Goal: Feedback & Contribution: Leave review/rating

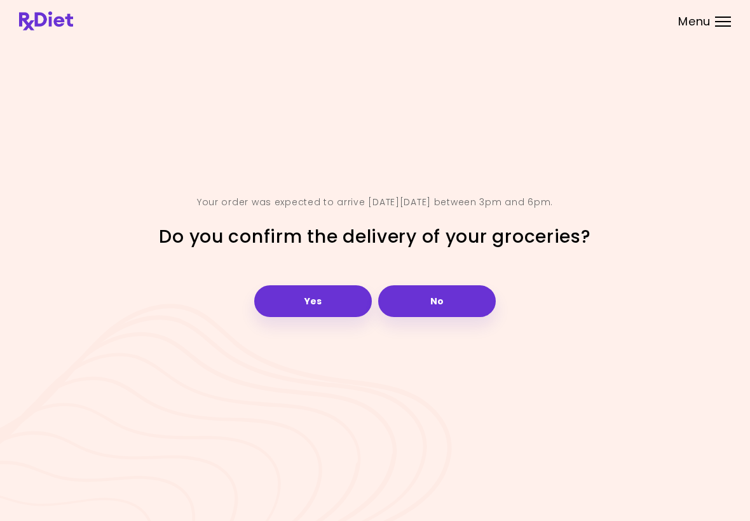
click at [346, 296] on button "Yes" at bounding box center [313, 301] width 118 height 32
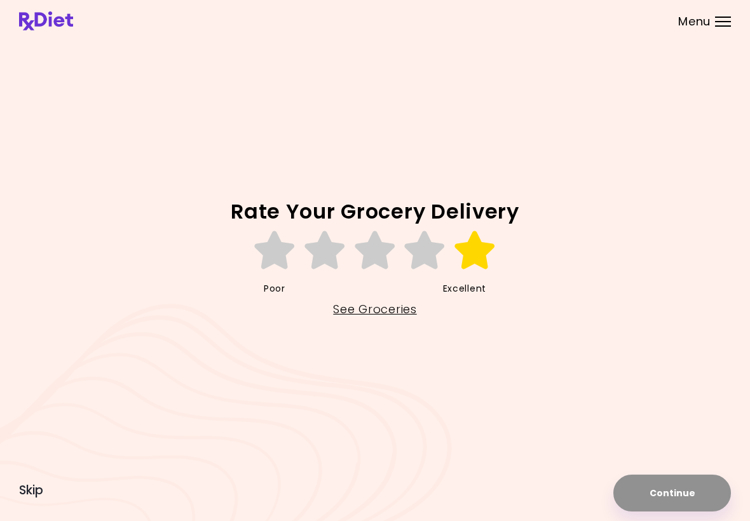
click at [484, 253] on icon at bounding box center [475, 250] width 44 height 38
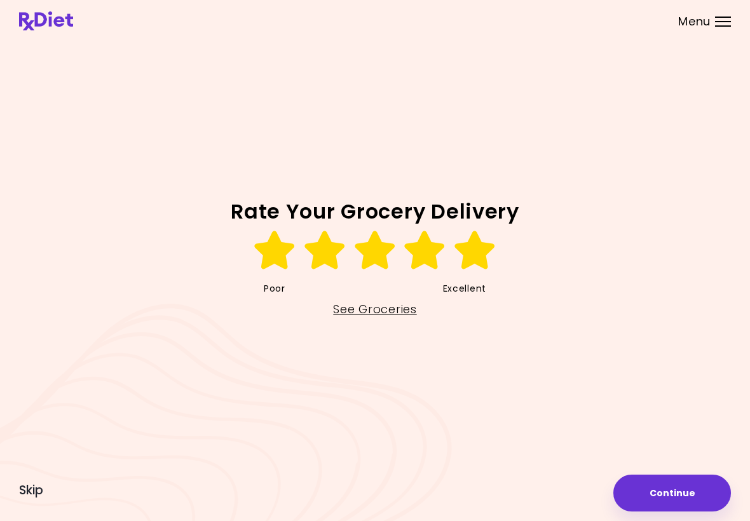
click at [690, 489] on button "Continue" at bounding box center [672, 493] width 118 height 37
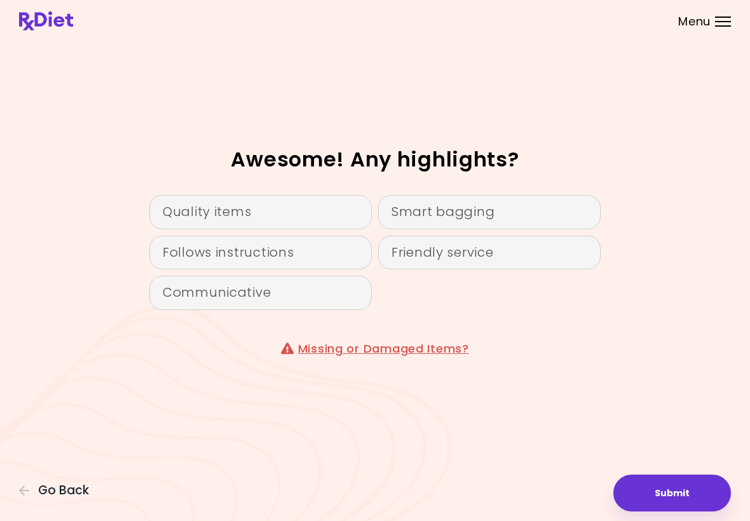
click at [293, 206] on div "Quality items" at bounding box center [260, 212] width 222 height 34
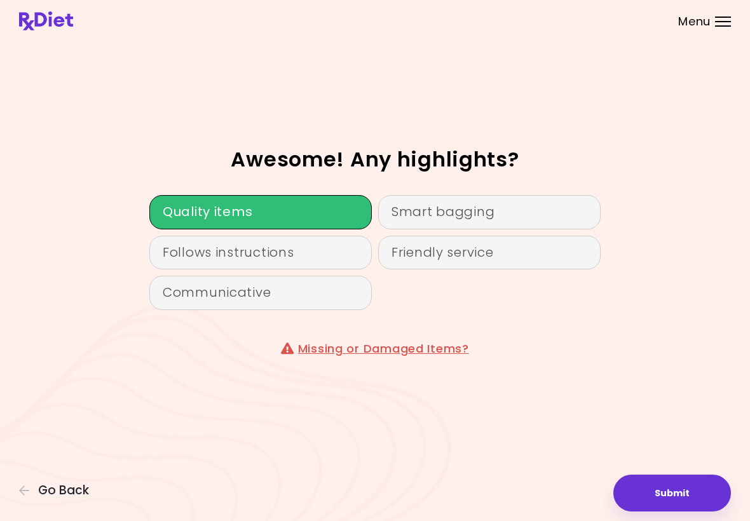
click at [306, 250] on div "Follows instructions" at bounding box center [260, 253] width 222 height 34
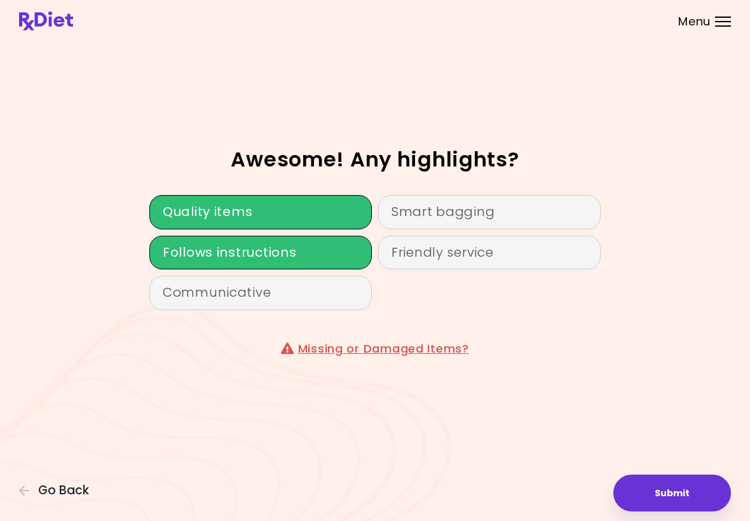
click at [509, 215] on div "Smart bagging" at bounding box center [489, 212] width 222 height 34
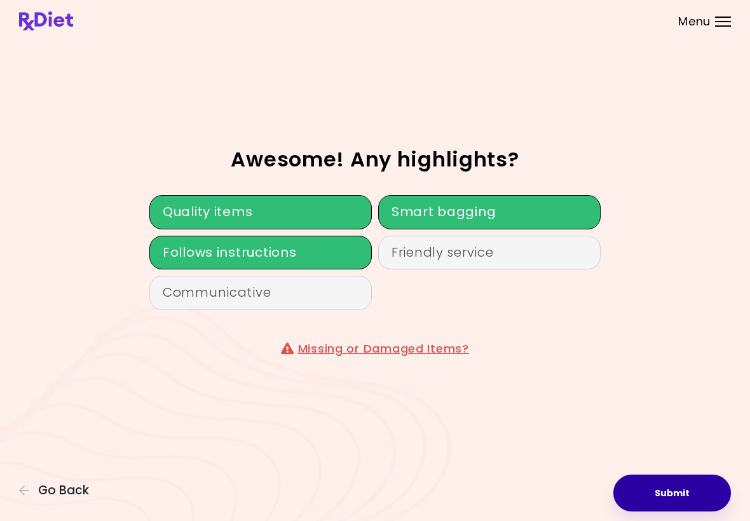
click at [649, 498] on button "Submit" at bounding box center [672, 493] width 118 height 37
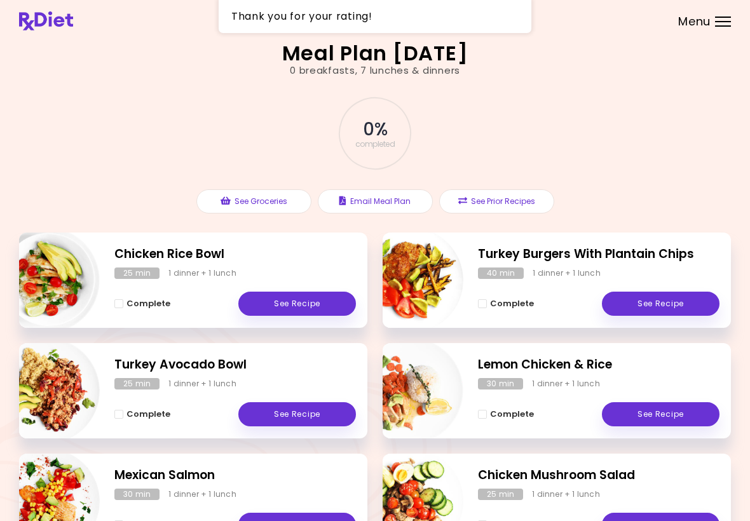
click at [259, 202] on button "See Groceries" at bounding box center [253, 201] width 115 height 24
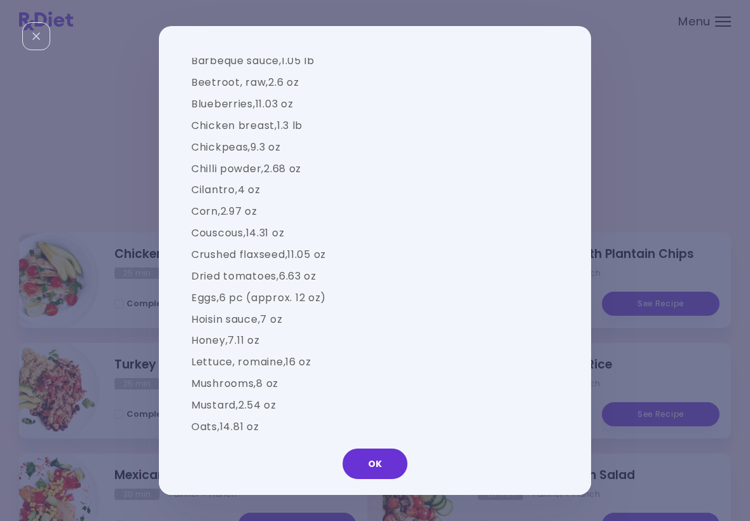
scroll to position [1142, 0]
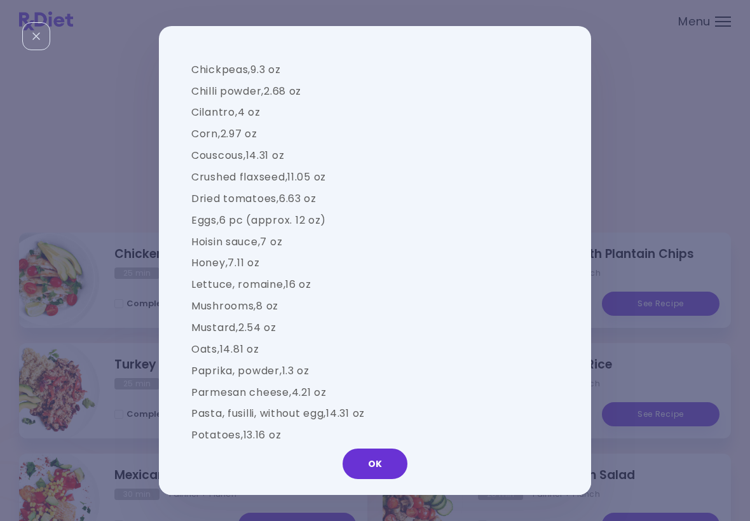
click at [172, 517] on div "Groceries Please check the groceries you received to confirm they include the f…" at bounding box center [375, 260] width 750 height 521
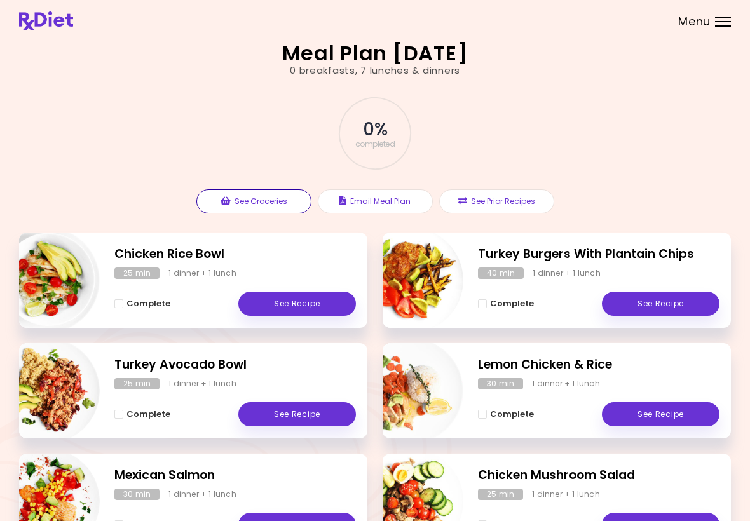
click at [282, 207] on button "See Groceries" at bounding box center [253, 201] width 115 height 24
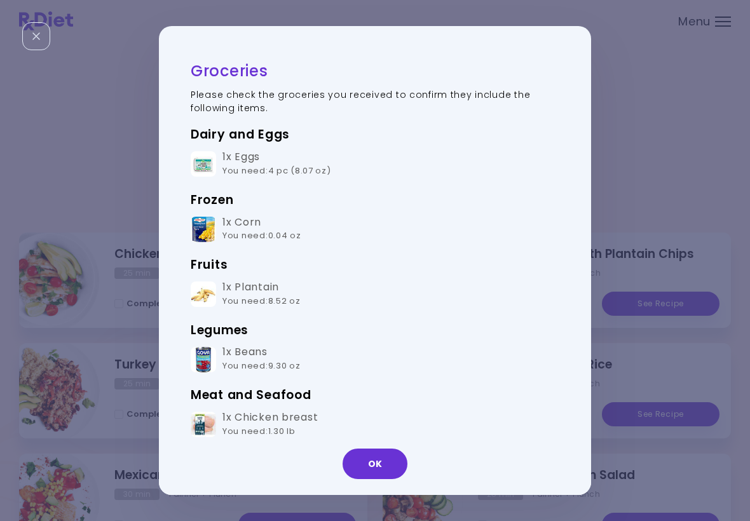
scroll to position [0, 0]
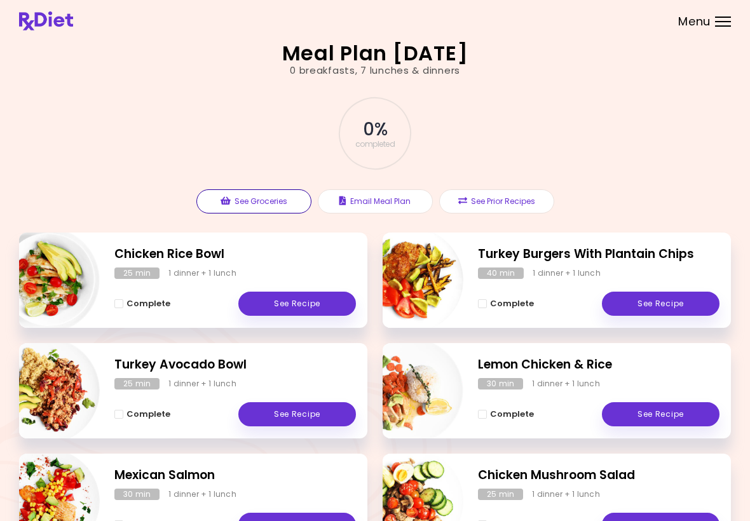
click at [271, 198] on button "See Groceries" at bounding box center [253, 201] width 115 height 24
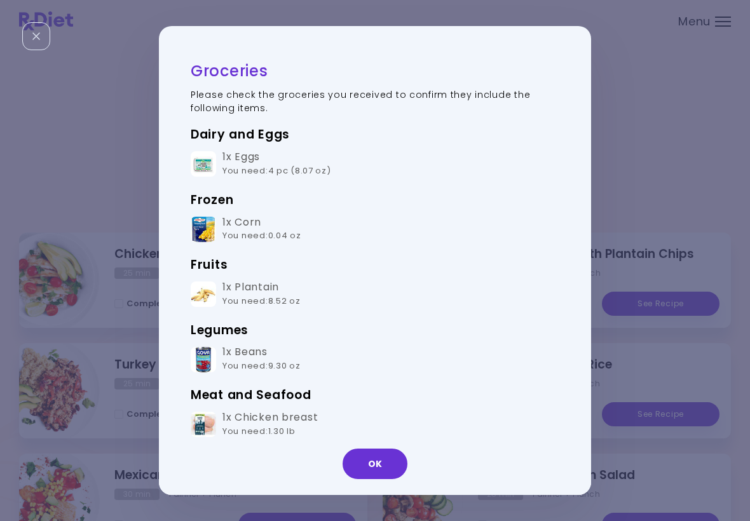
click at [198, 229] on img at bounding box center [203, 229] width 25 height 25
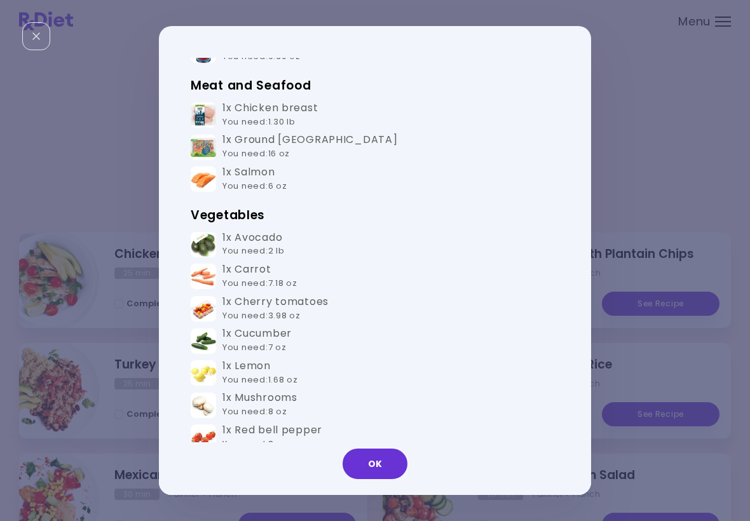
scroll to position [320, 0]
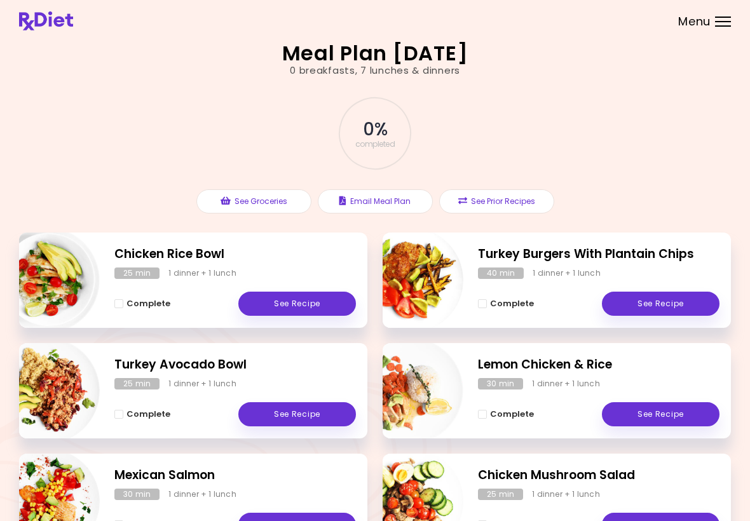
click at [397, 512] on img "Info - Chicken Mushroom Salad" at bounding box center [411, 502] width 106 height 106
select select "*"
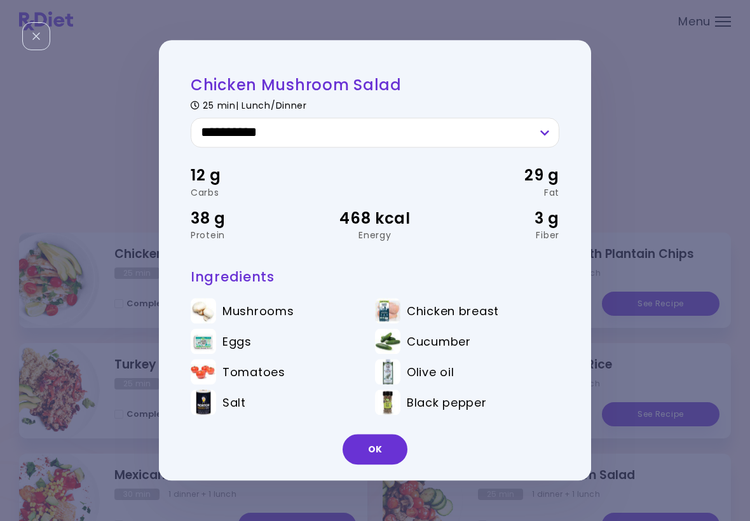
scroll to position [32, 0]
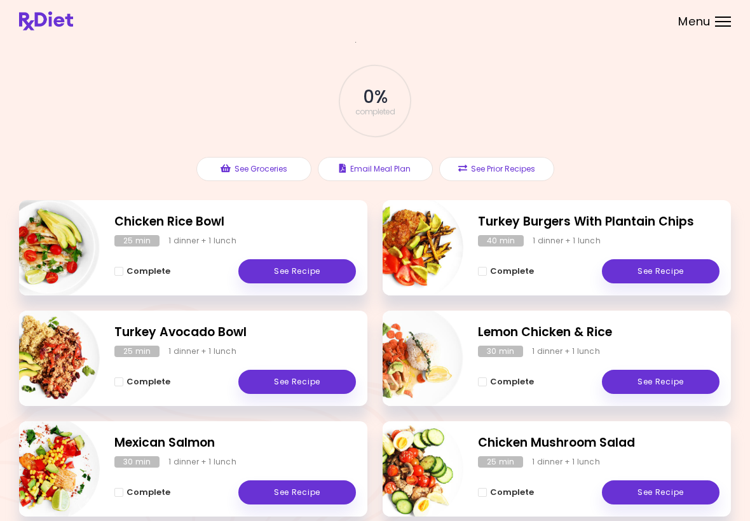
click at [510, 515] on div "Chicken Mushroom Salad 25 min 1 dinner + 1 lunch Complete See Recipe" at bounding box center [557, 468] width 348 height 95
